Goal: Task Accomplishment & Management: Manage account settings

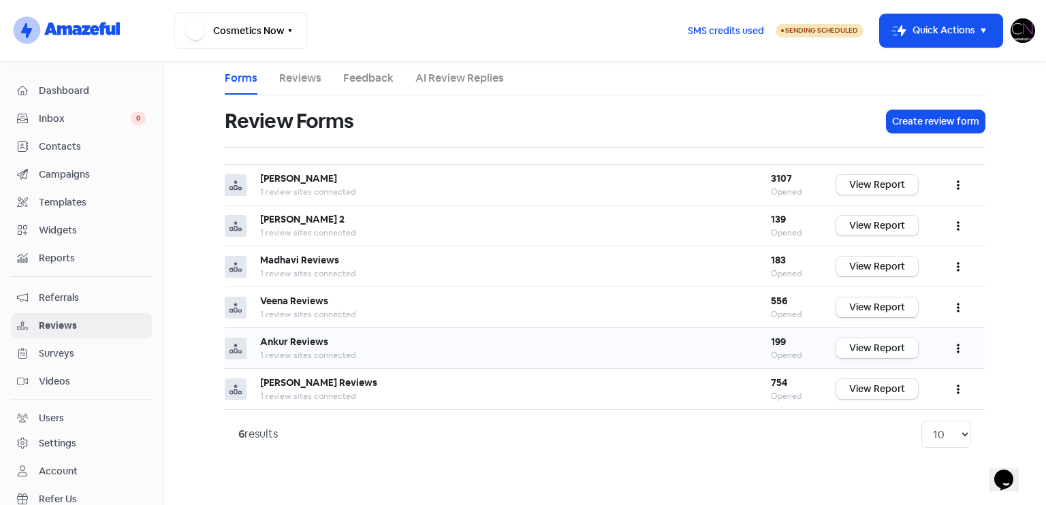
click at [866, 344] on link "View Report" at bounding box center [877, 349] width 82 height 20
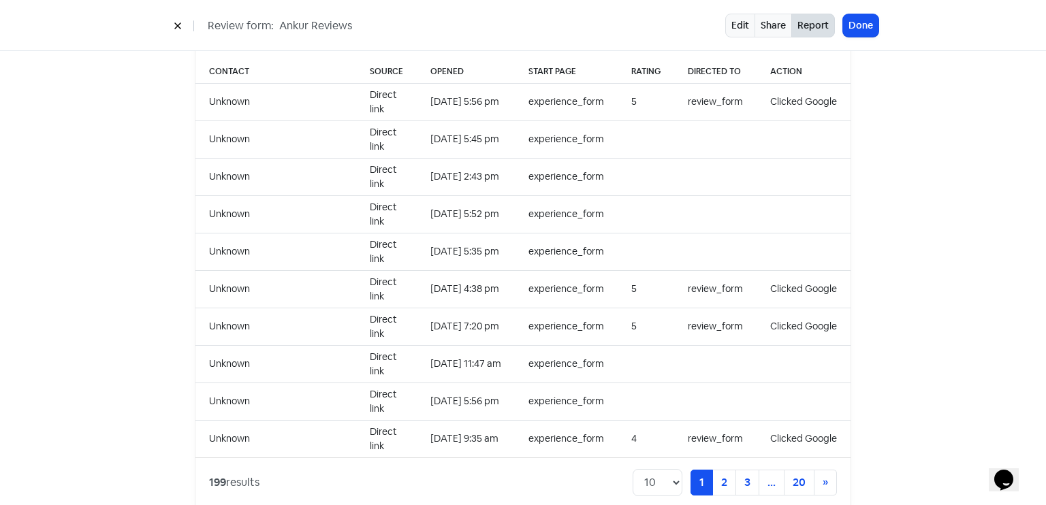
scroll to position [1400, 0]
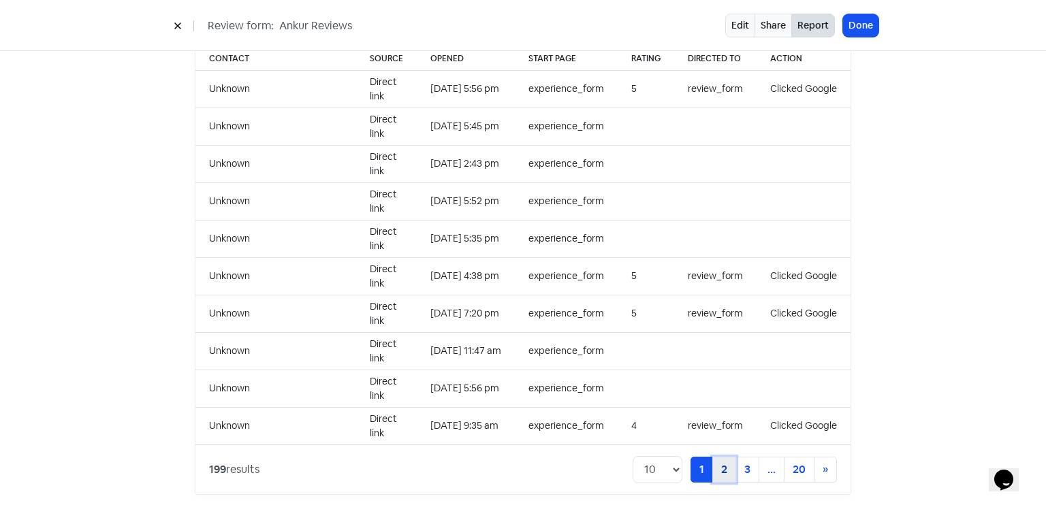
click at [722, 457] on link "2" at bounding box center [724, 470] width 24 height 26
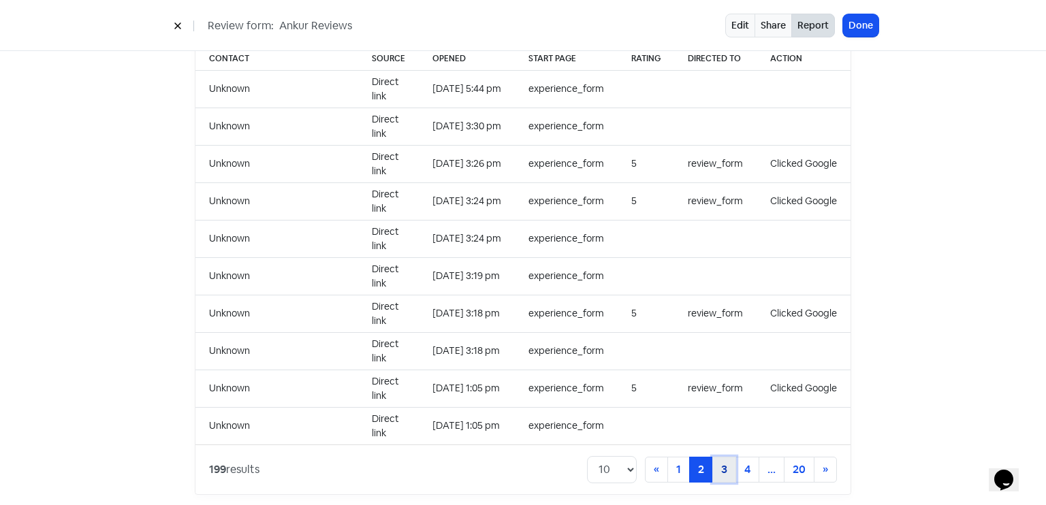
click at [728, 458] on link "3" at bounding box center [724, 470] width 24 height 26
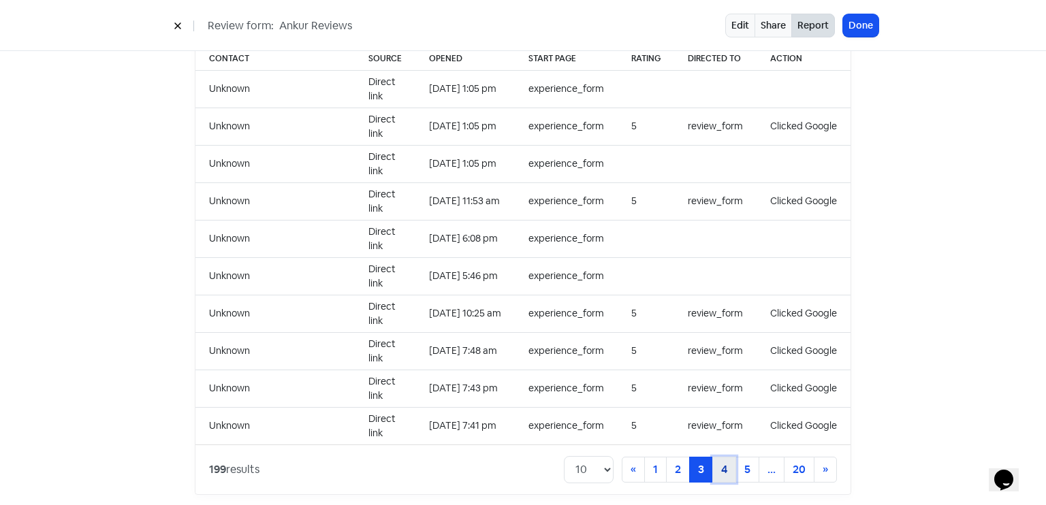
click at [730, 460] on link "4" at bounding box center [724, 470] width 24 height 26
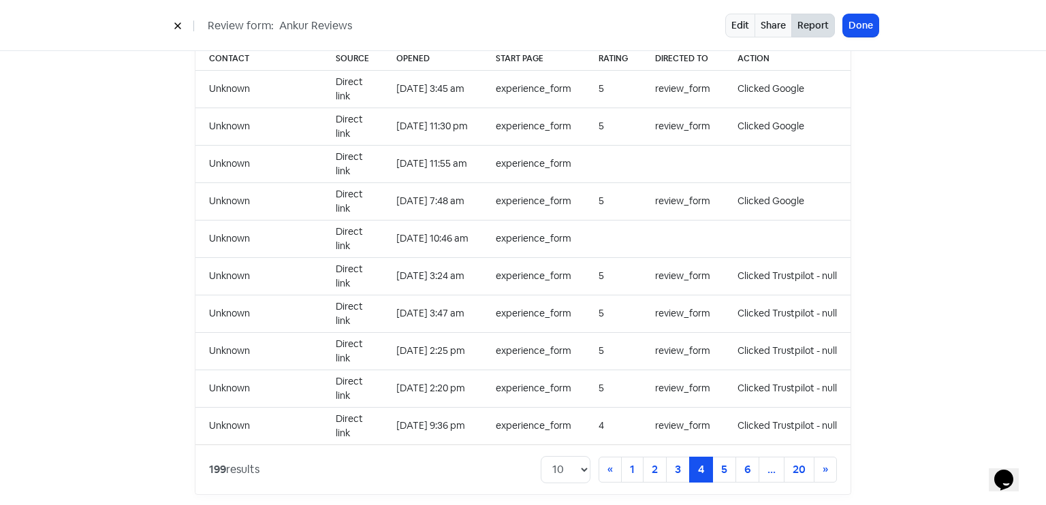
click at [862, 13] on div "Review form: Ankur Reviews Edit Share Report Done" at bounding box center [523, 25] width 1046 height 51
click at [862, 27] on button "Done" at bounding box center [860, 25] width 35 height 22
